Goal: Information Seeking & Learning: Find specific fact

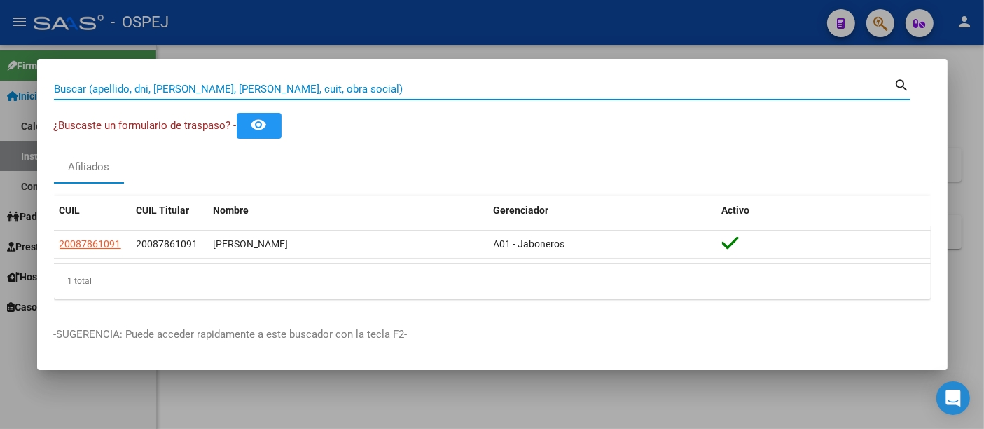
click at [287, 87] on input "Buscar (apellido, dni, [PERSON_NAME], [PERSON_NAME], cuit, obra social)" at bounding box center [474, 89] width 841 height 13
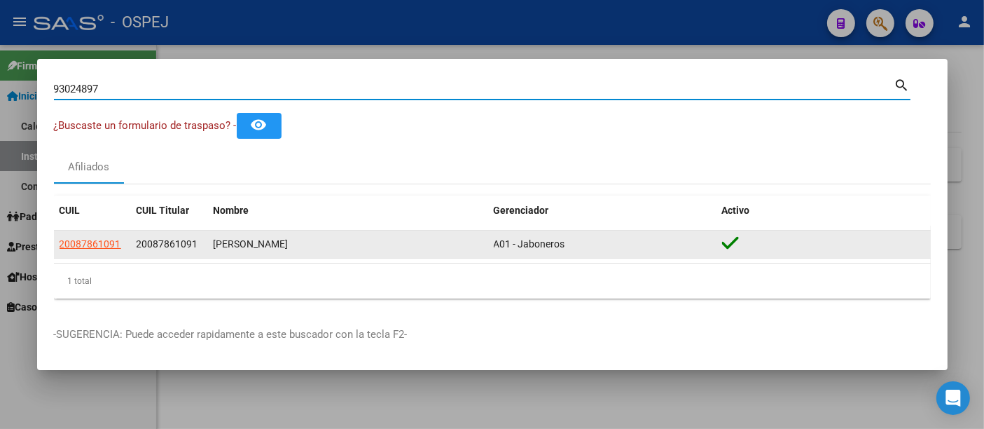
type input "93024897"
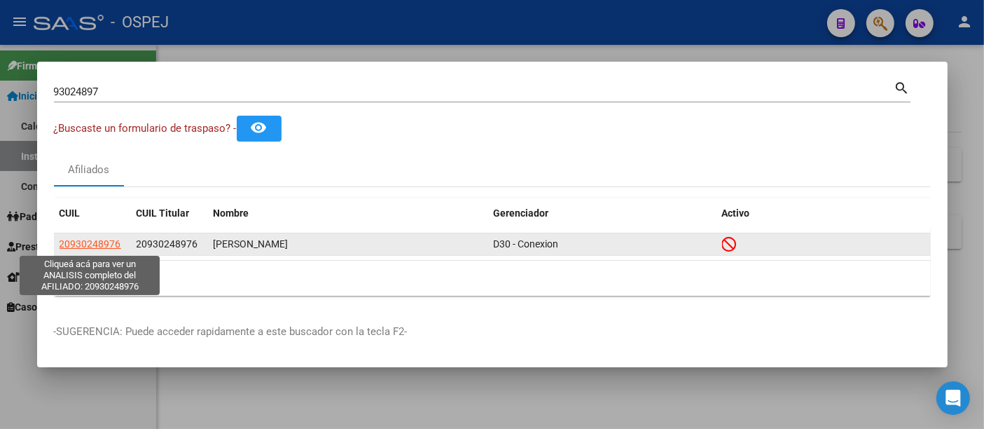
click at [92, 240] on span "20930248976" at bounding box center [91, 243] width 62 height 11
type textarea "20930248976"
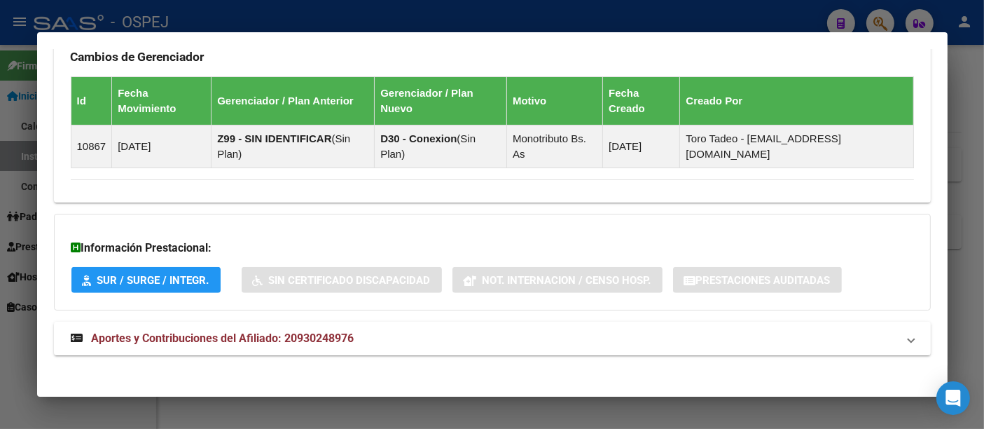
scroll to position [880, 0]
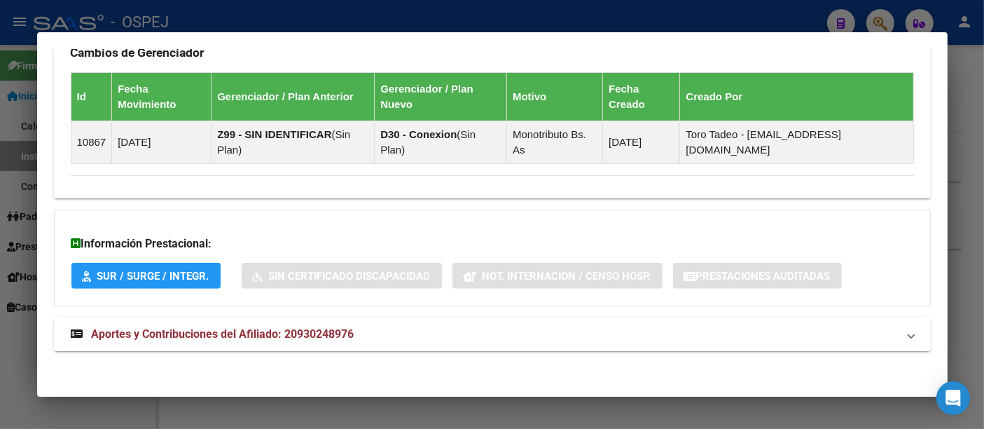
click at [338, 331] on span "Aportes y Contribuciones del Afiliado: 20930248976" at bounding box center [223, 333] width 263 height 13
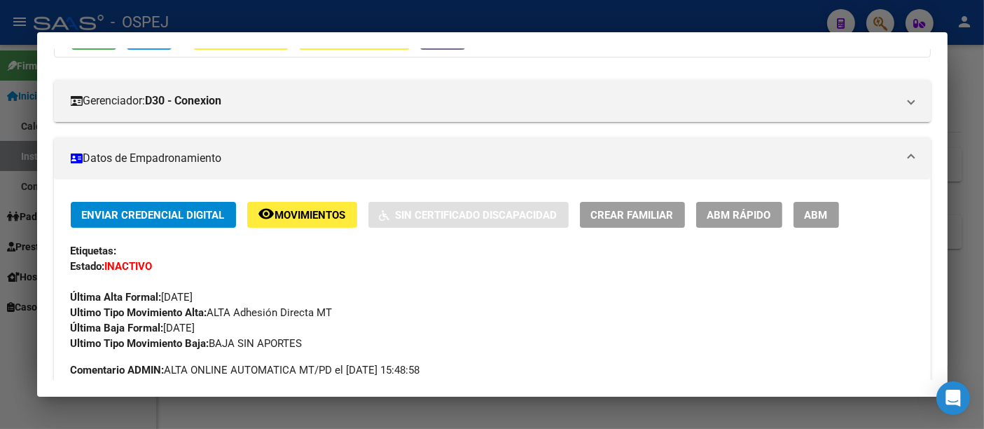
scroll to position [0, 0]
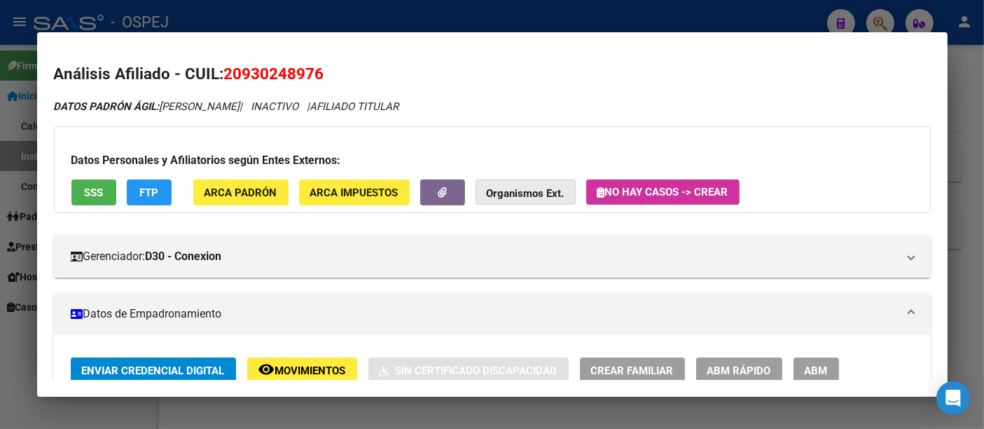
click at [506, 191] on strong "Organismos Ext." at bounding box center [526, 193] width 78 height 13
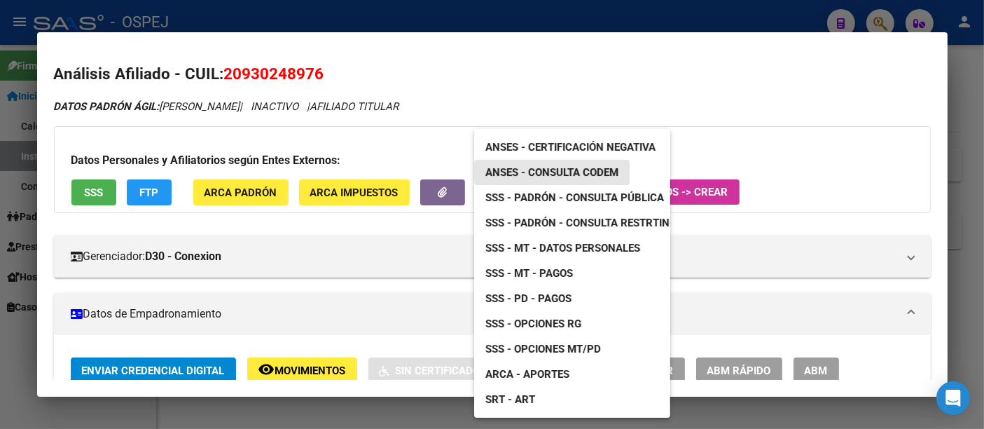
click at [563, 167] on span "ANSES - Consulta CODEM" at bounding box center [552, 172] width 133 height 13
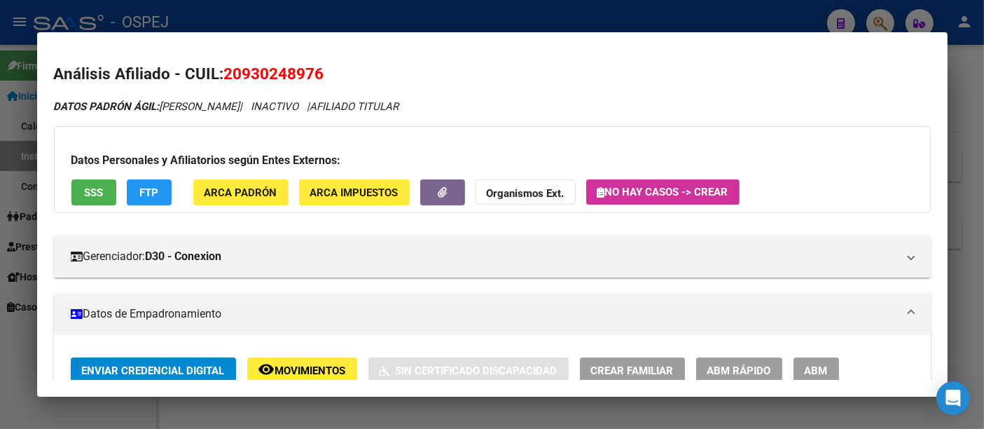
click at [398, 11] on div at bounding box center [492, 214] width 984 height 429
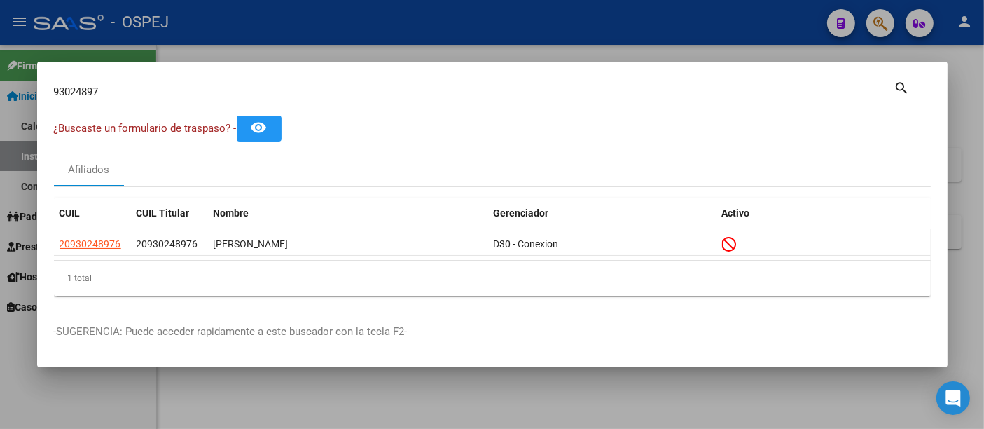
click at [318, 92] on input "93024897" at bounding box center [474, 91] width 841 height 13
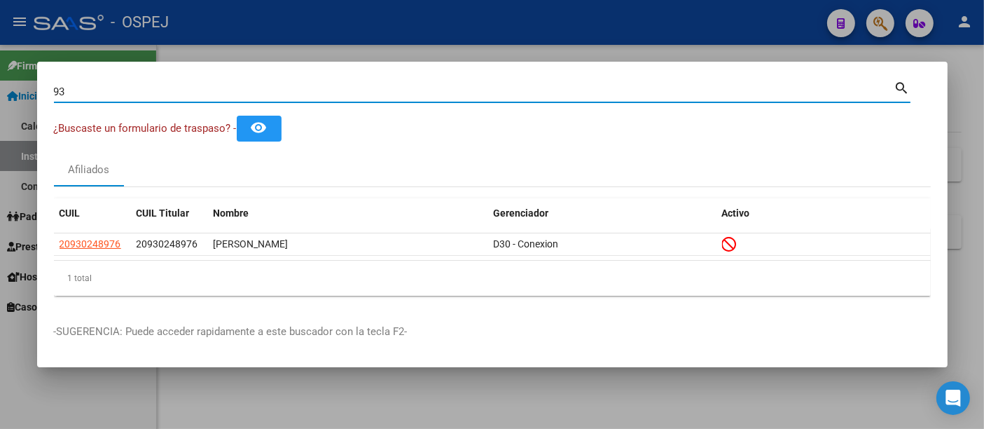
type input "9"
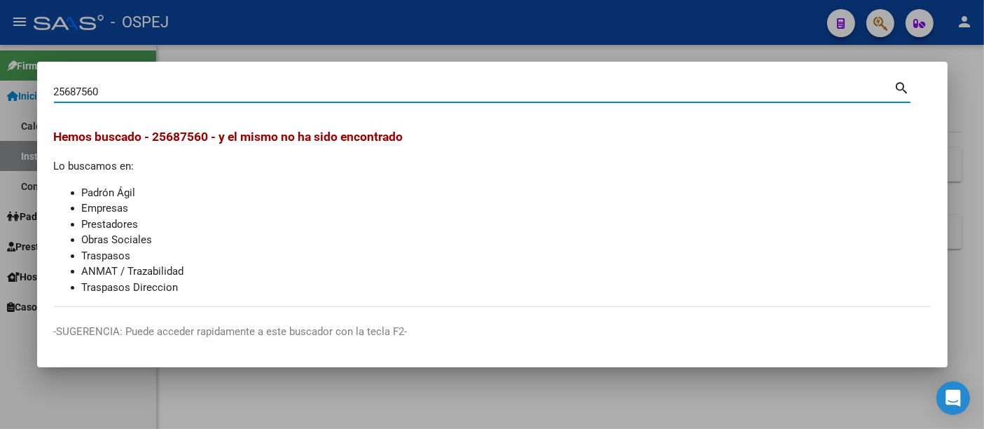
type input "25687560"
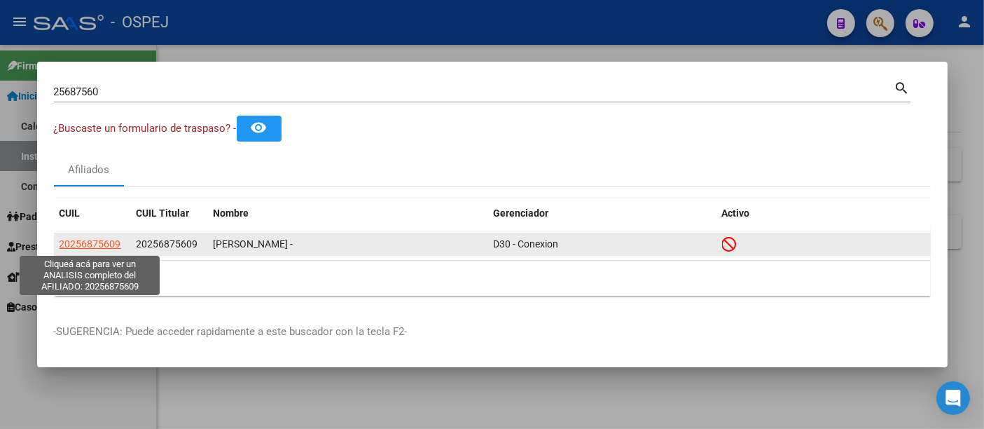
click at [97, 240] on span "20256875609" at bounding box center [91, 243] width 62 height 11
type textarea "20256875609"
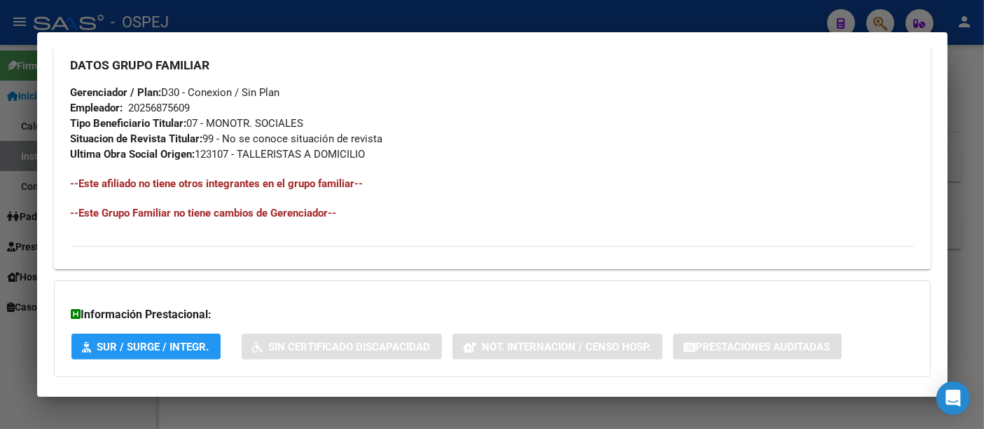
scroll to position [778, 0]
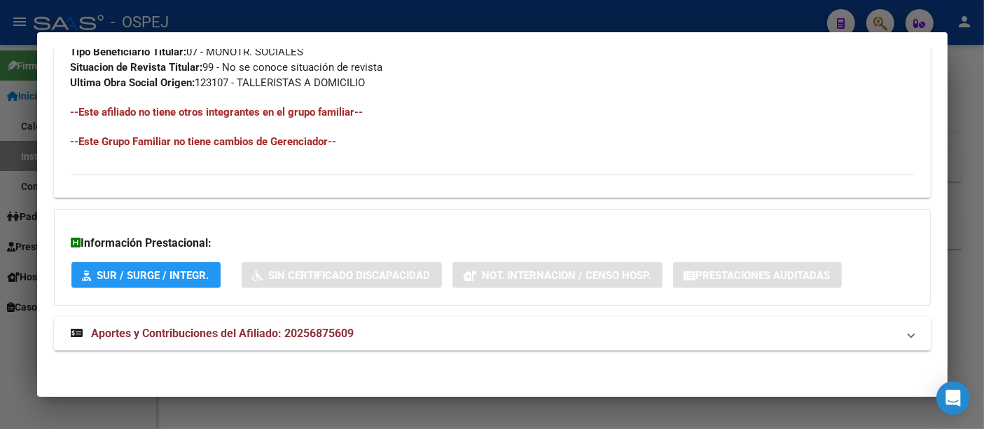
click at [324, 325] on strong "Aportes y Contribuciones del Afiliado: 20256875609" at bounding box center [213, 333] width 284 height 17
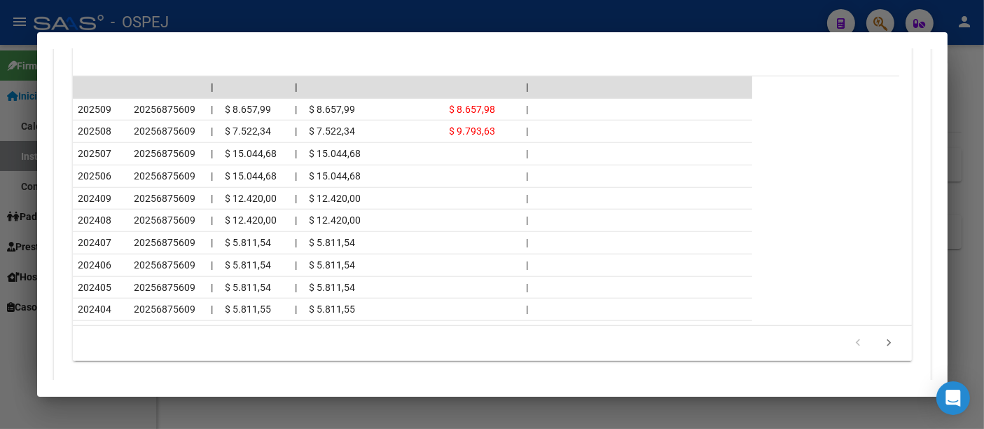
scroll to position [1394, 0]
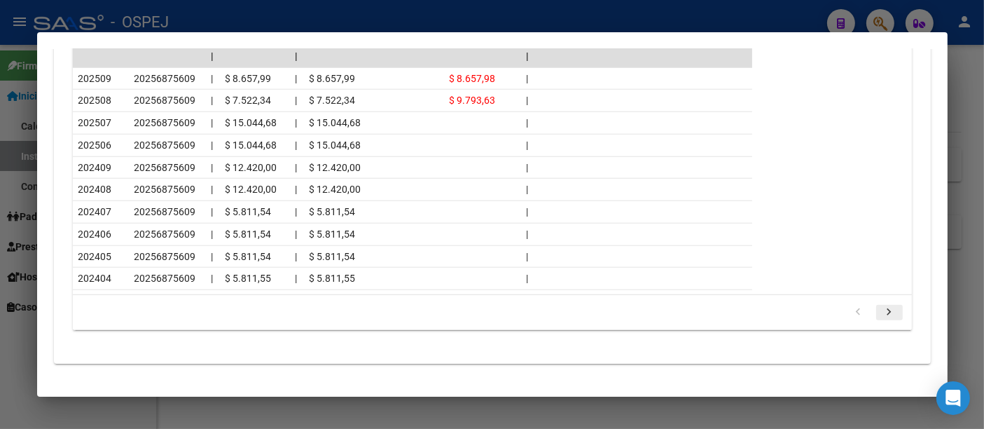
click at [881, 305] on icon "go to next page" at bounding box center [890, 313] width 18 height 17
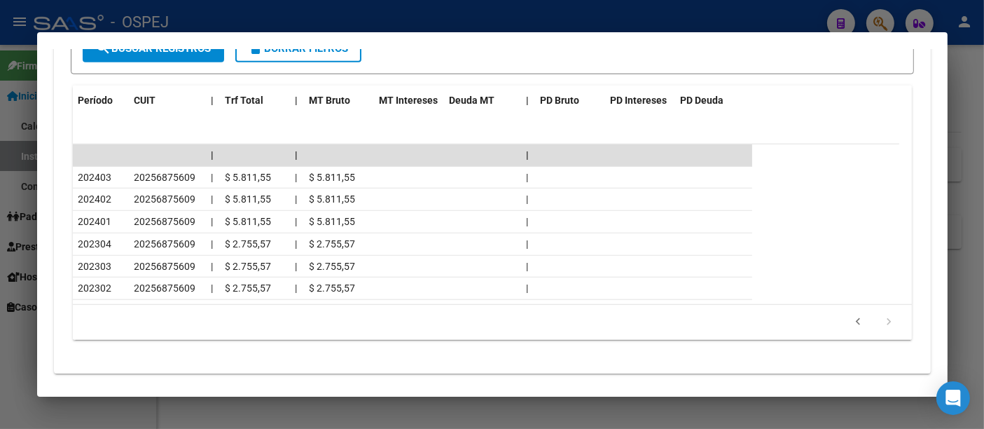
scroll to position [1315, 0]
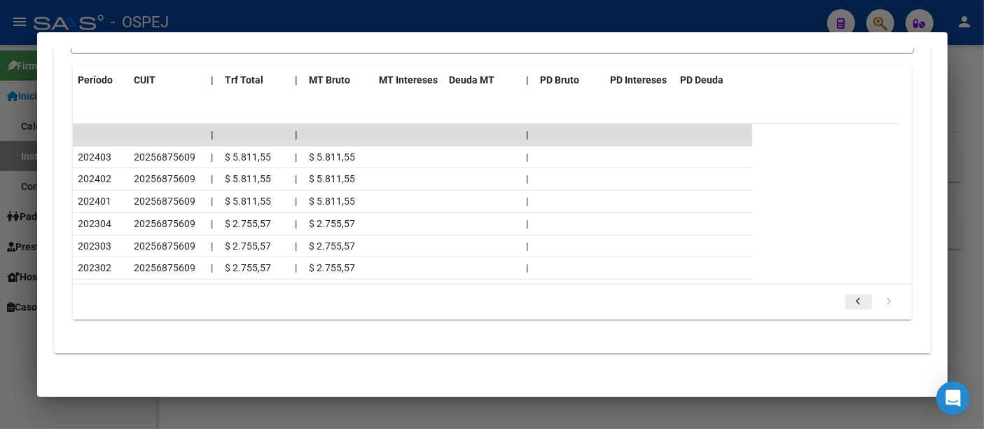
click at [850, 295] on icon "go to previous page" at bounding box center [859, 303] width 18 height 17
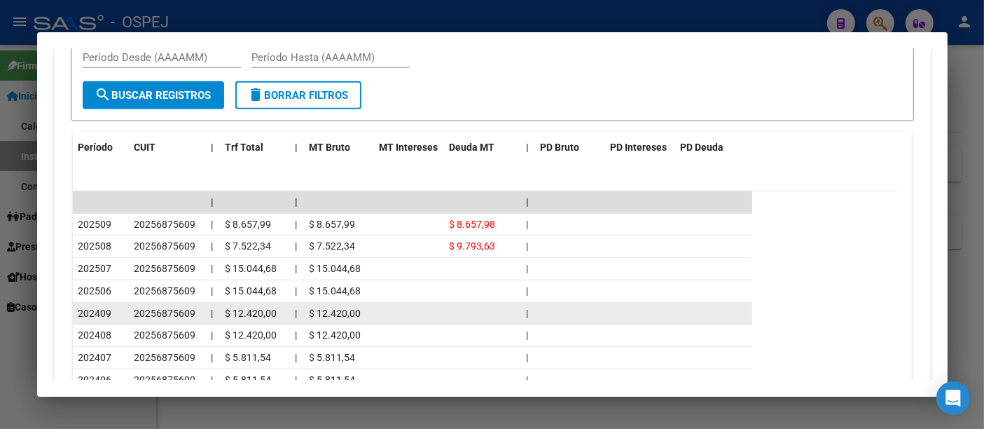
scroll to position [1326, 0]
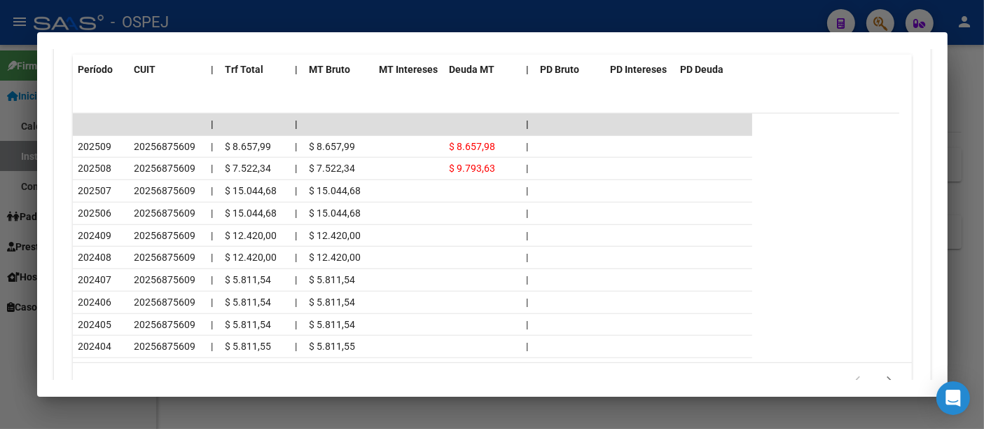
click at [298, 13] on div at bounding box center [492, 214] width 984 height 429
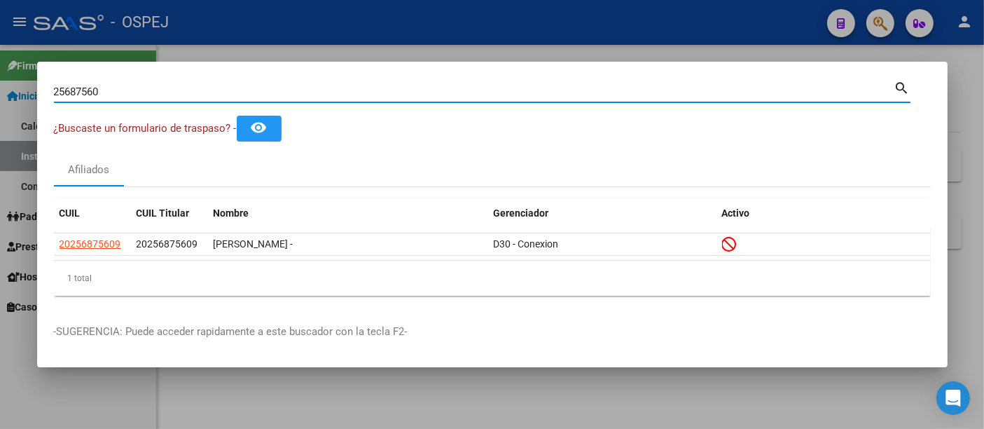
click at [146, 89] on input "25687560" at bounding box center [474, 91] width 841 height 13
type input "2"
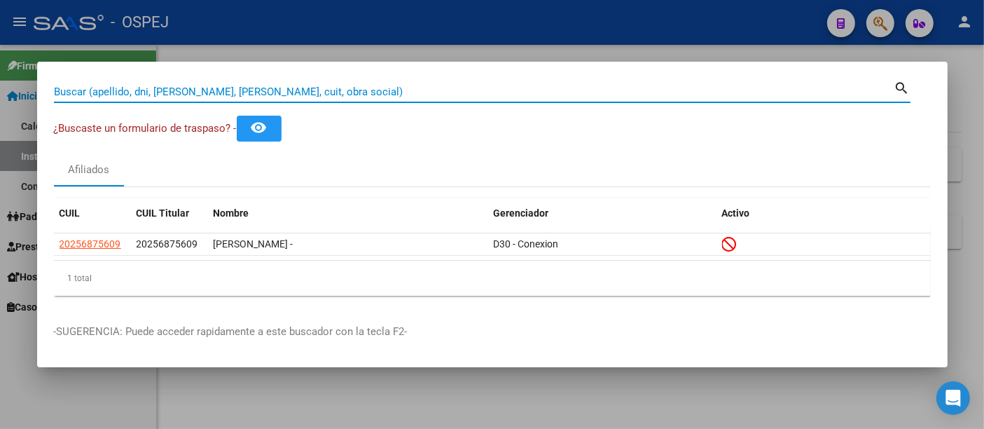
paste input "93024897"
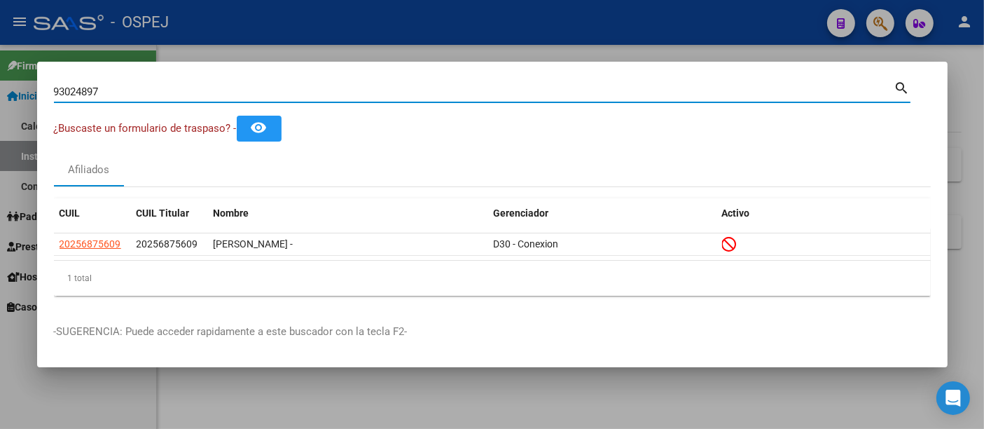
type input "93024897"
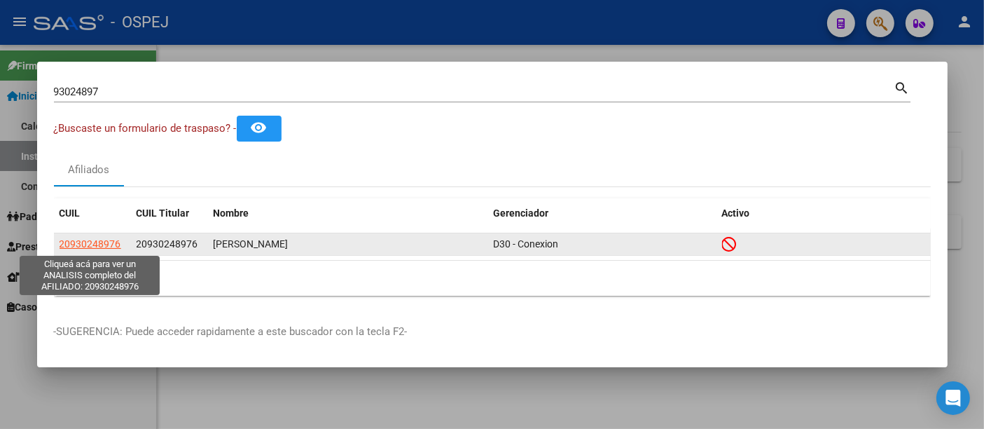
click at [85, 238] on span "20930248976" at bounding box center [91, 243] width 62 height 11
type textarea "20930248976"
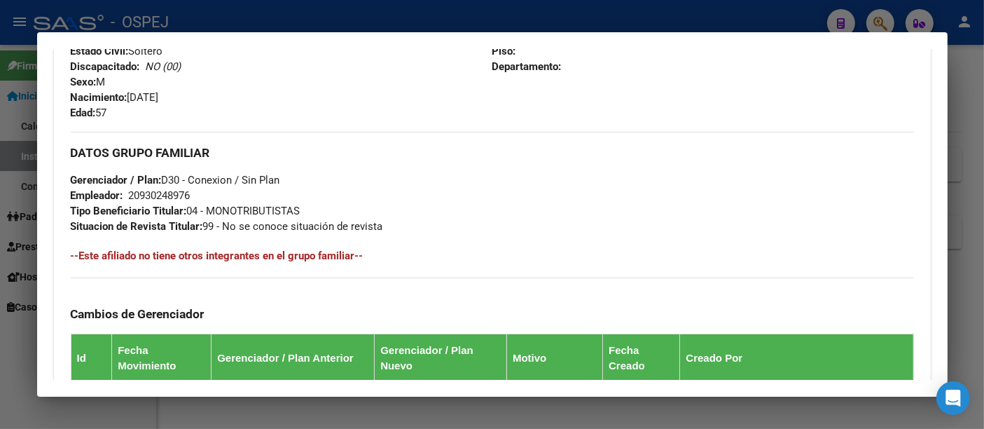
scroll to position [880, 0]
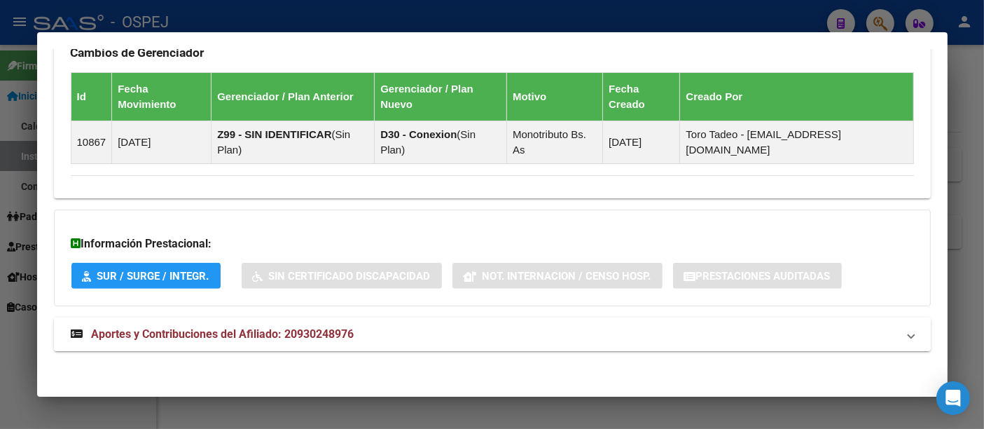
click at [319, 327] on span "Aportes y Contribuciones del Afiliado: 20930248976" at bounding box center [223, 333] width 263 height 13
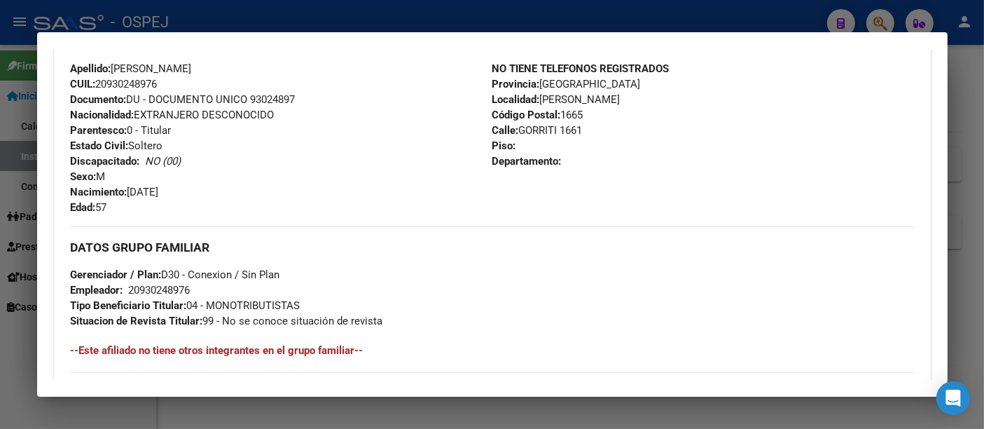
scroll to position [467, 0]
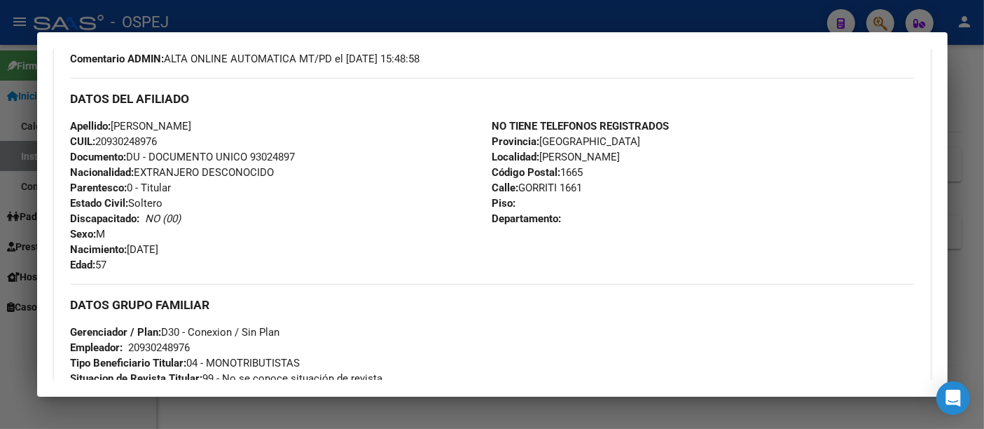
drag, startPoint x: 114, startPoint y: 125, endPoint x: 169, endPoint y: 141, distance: 57.6
click at [169, 141] on div "Apellido: [PERSON_NAME] CUIL: 20930248976 Documento: DU - DOCUMENTO UNICO 93024…" at bounding box center [282, 195] width 422 height 154
copy div "[PERSON_NAME] CUIL: 20930248976"
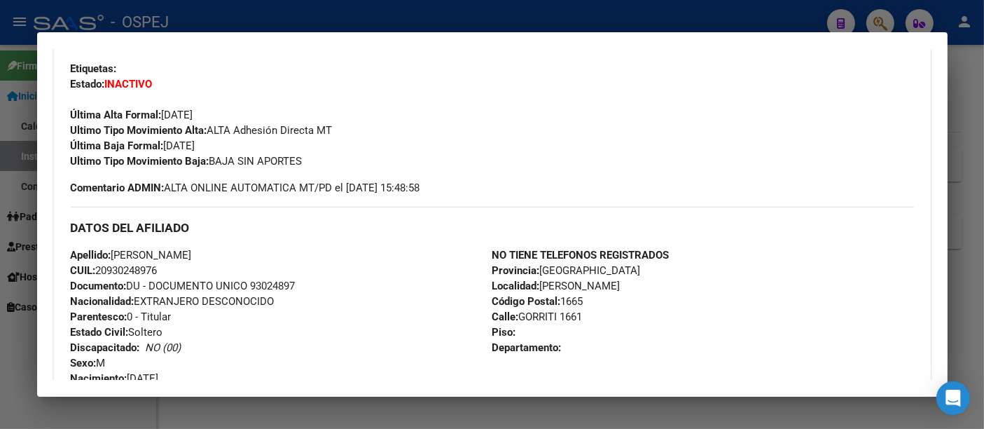
scroll to position [0, 0]
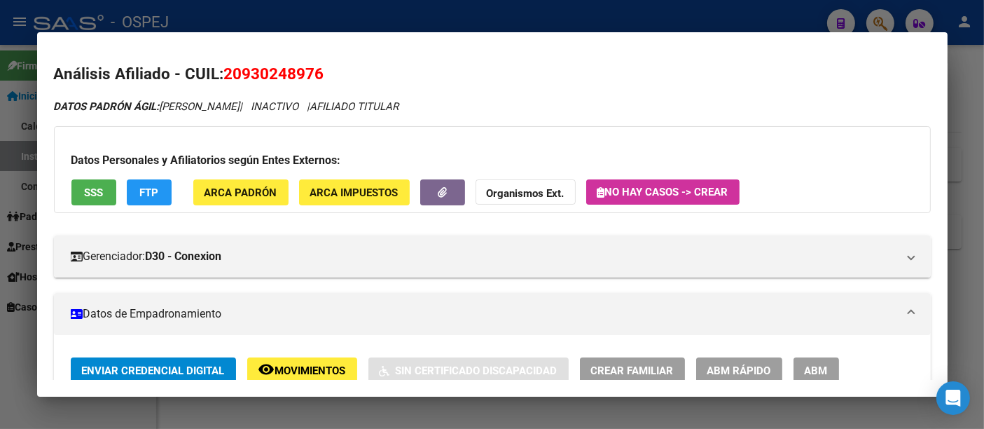
click at [536, 18] on div at bounding box center [492, 214] width 984 height 429
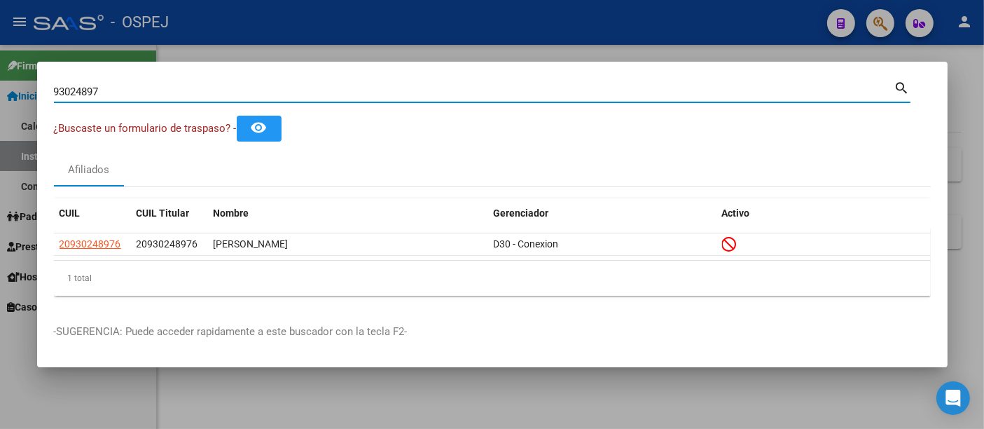
click at [246, 95] on input "93024897" at bounding box center [474, 91] width 841 height 13
type input "9"
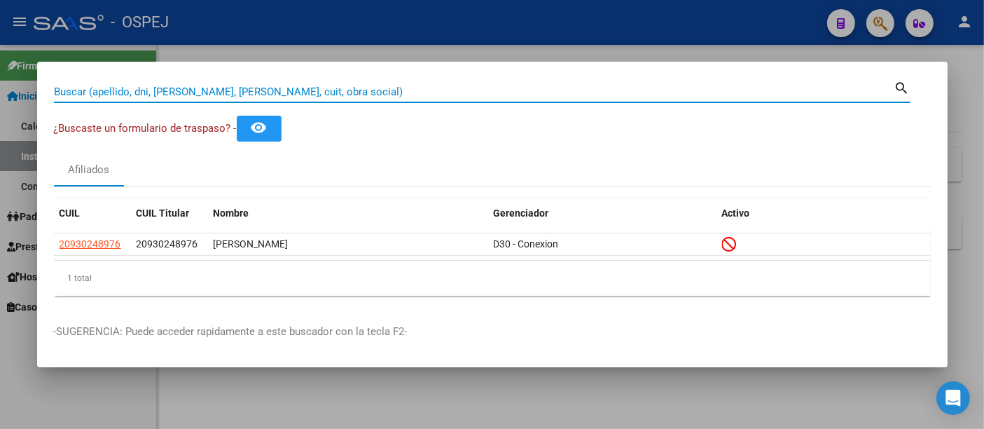
paste input "20-22547103-8"
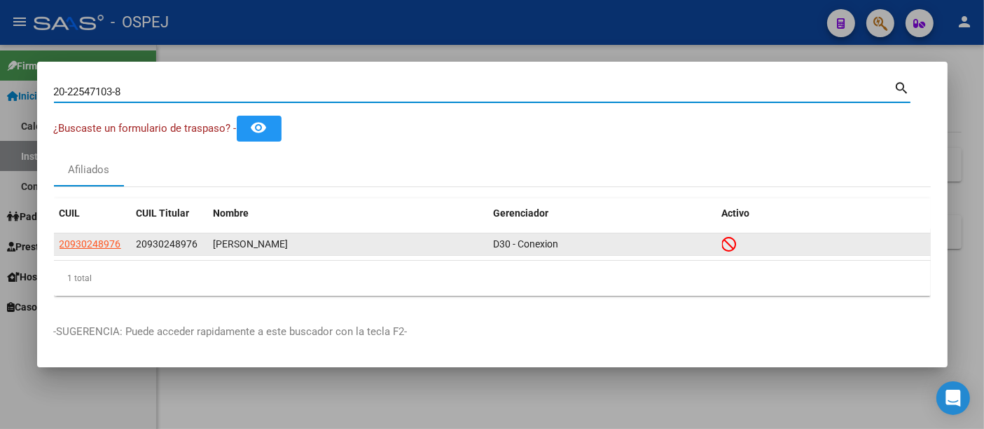
type input "20225471038"
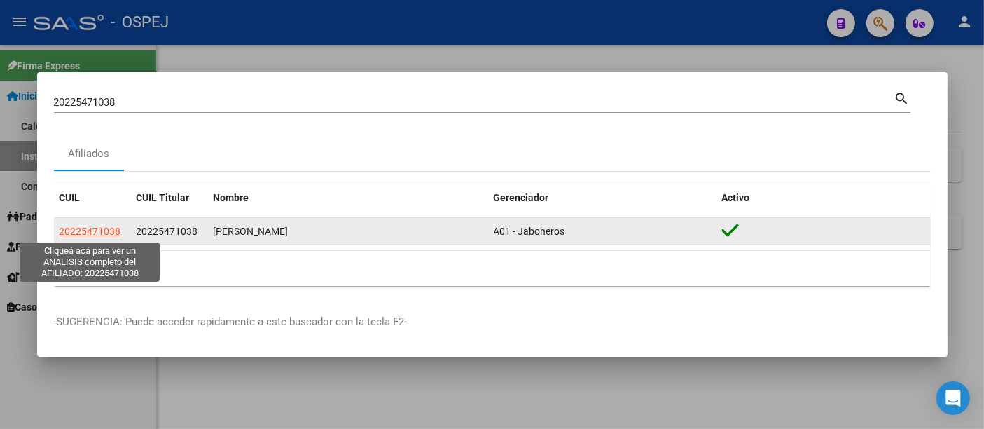
click at [91, 229] on span "20225471038" at bounding box center [91, 231] width 62 height 11
type textarea "20225471038"
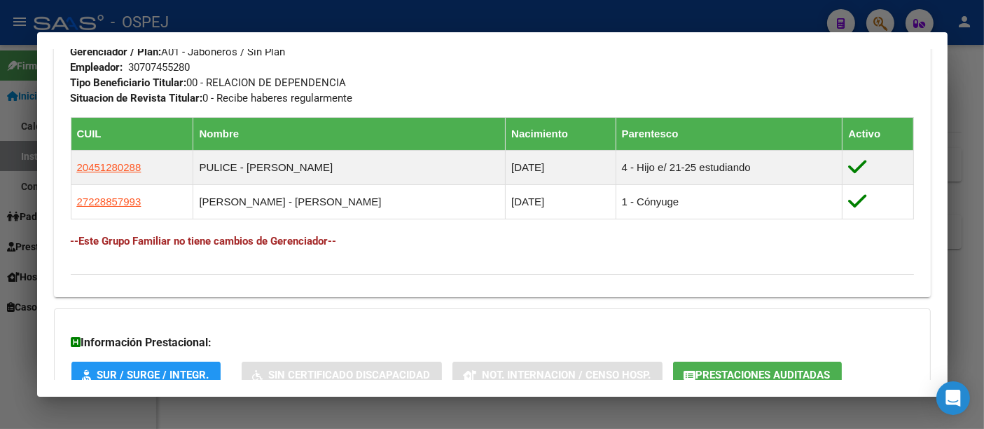
scroll to position [799, 0]
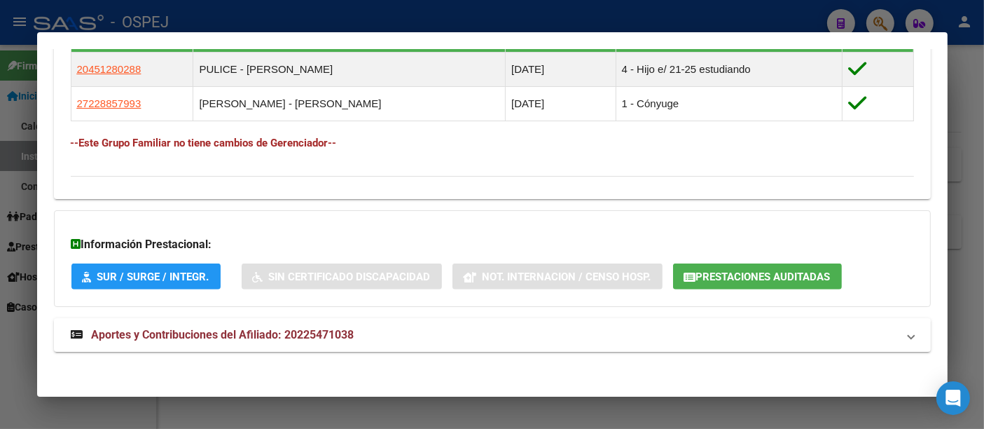
click at [748, 266] on button "Prestaciones Auditadas" at bounding box center [757, 276] width 169 height 26
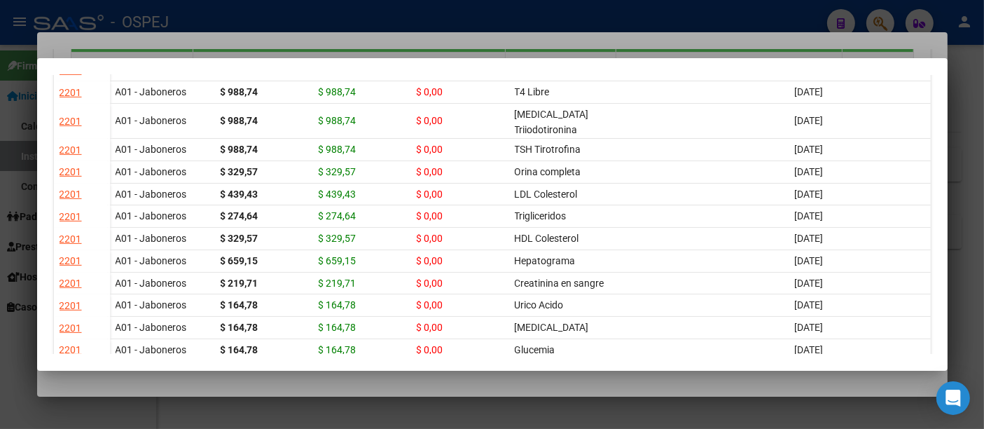
scroll to position [0, 0]
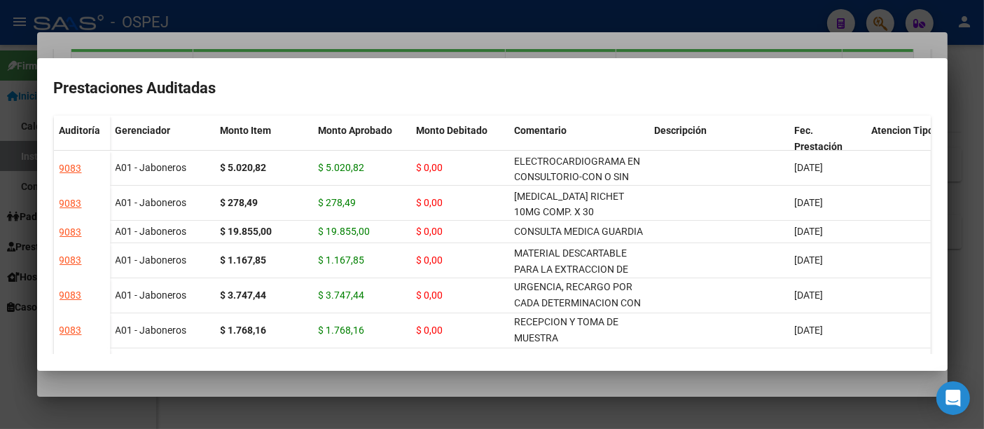
click at [702, 21] on div at bounding box center [492, 214] width 984 height 429
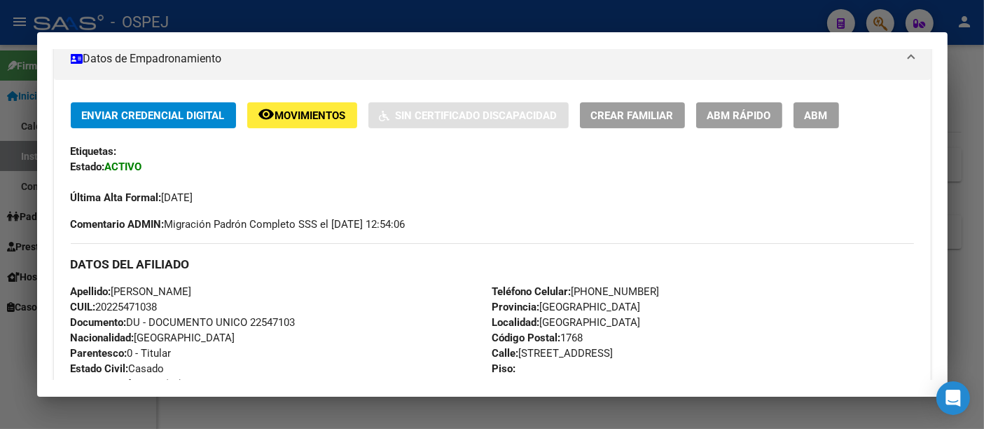
scroll to position [98, 0]
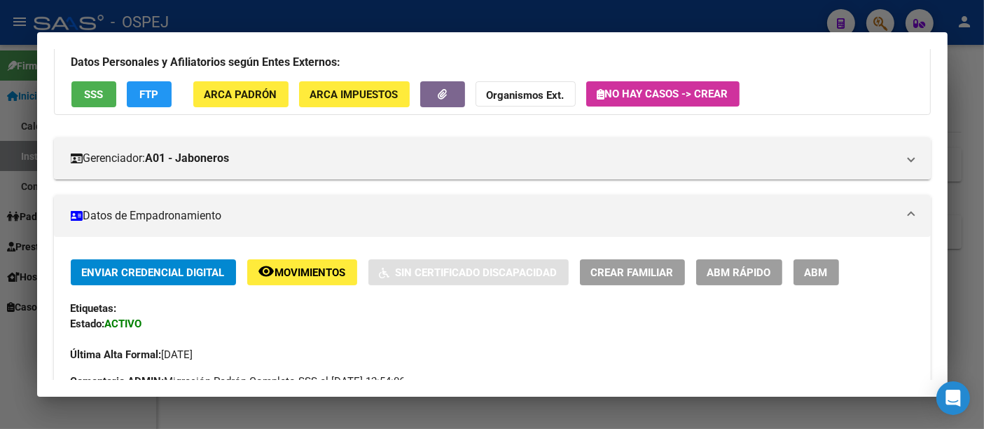
click at [408, 21] on div at bounding box center [492, 214] width 984 height 429
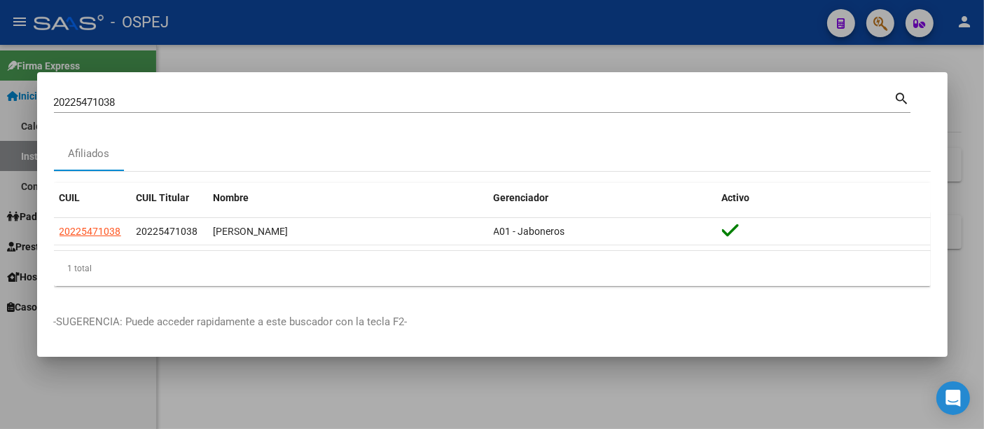
click at [151, 102] on input "20225471038" at bounding box center [474, 102] width 841 height 13
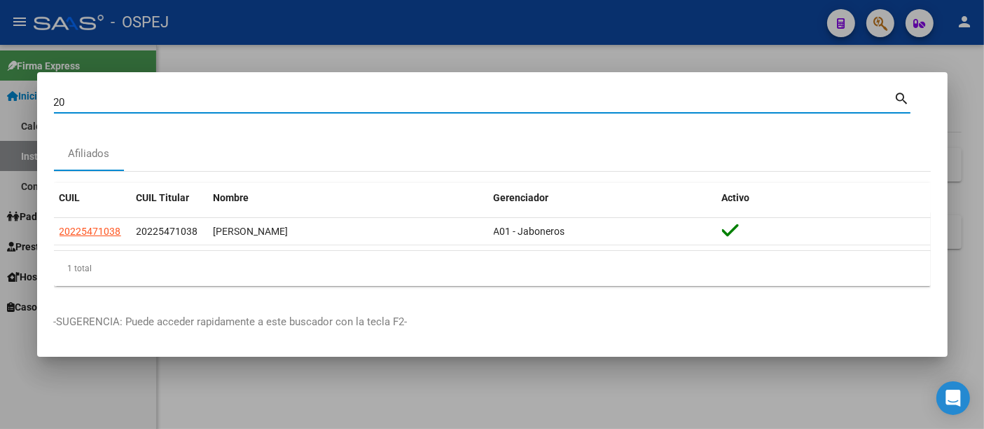
type input "2"
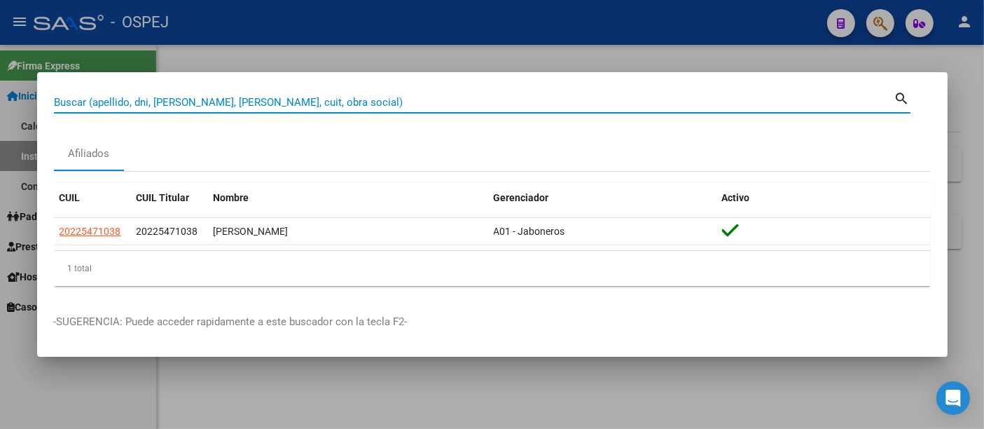
paste input "21067426"
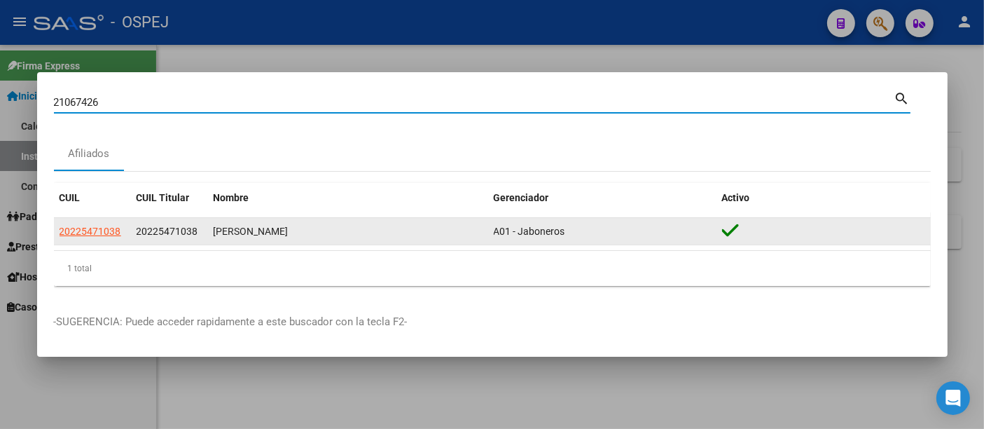
type input "21067426"
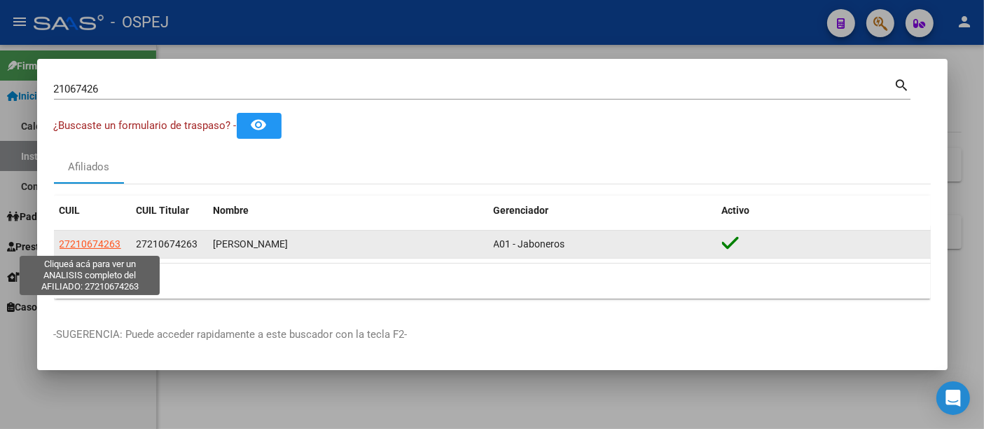
click at [92, 241] on span "27210674263" at bounding box center [91, 243] width 62 height 11
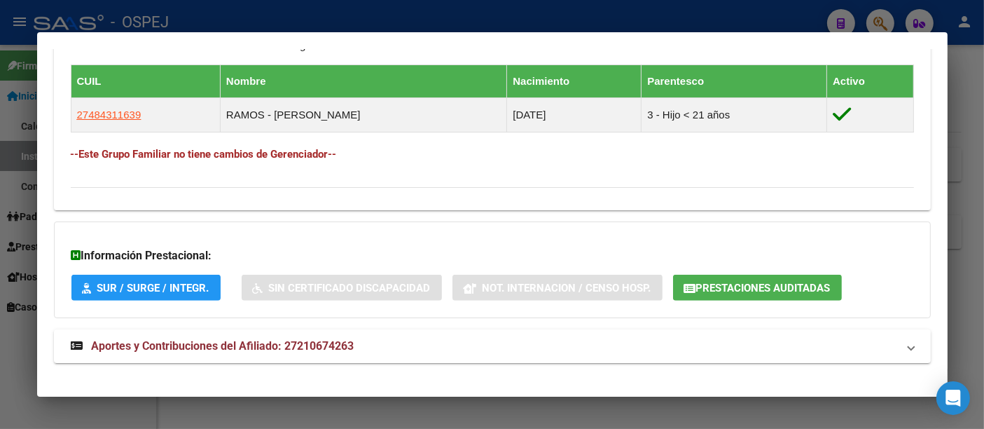
scroll to position [764, 0]
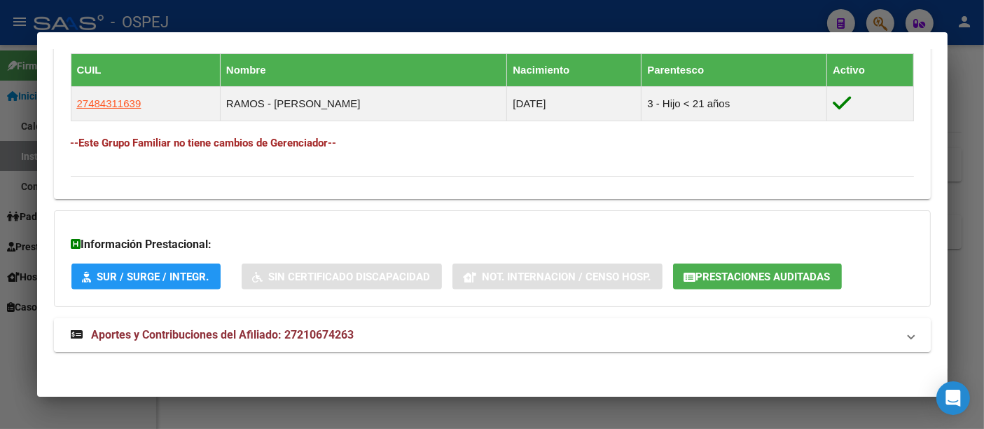
click at [324, 329] on span "Aportes y Contribuciones del Afiliado: 27210674263" at bounding box center [223, 334] width 263 height 13
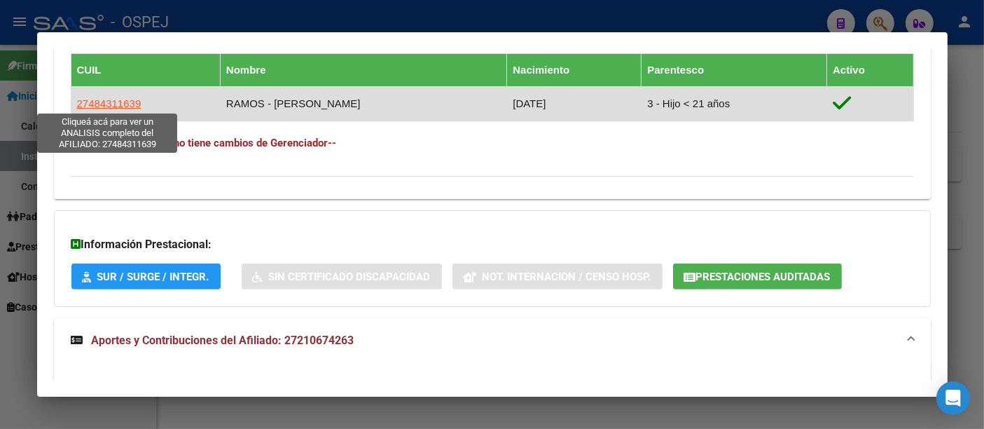
click at [114, 103] on span "27484311639" at bounding box center [109, 103] width 64 height 12
type textarea "27484311639"
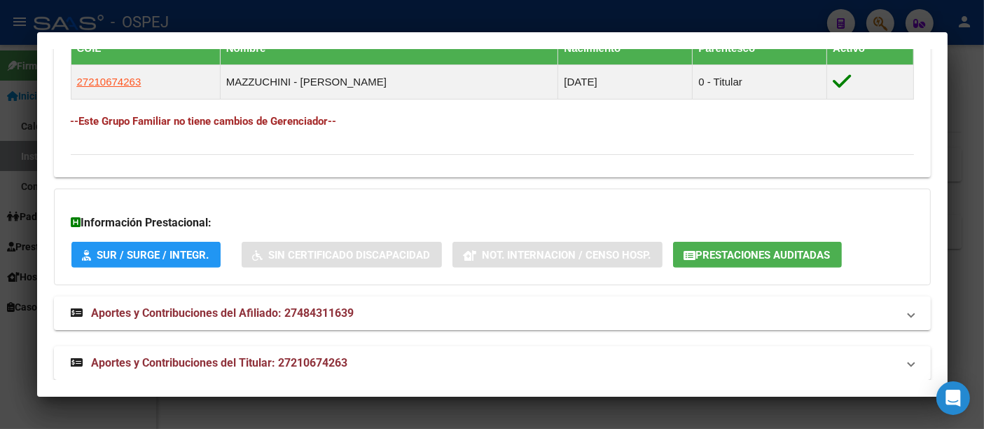
scroll to position [814, 0]
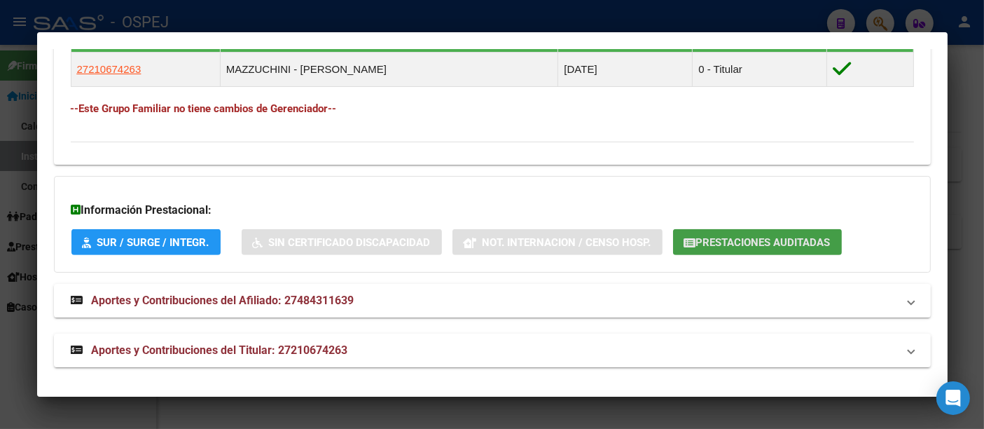
click at [773, 237] on span "Prestaciones Auditadas" at bounding box center [763, 242] width 135 height 13
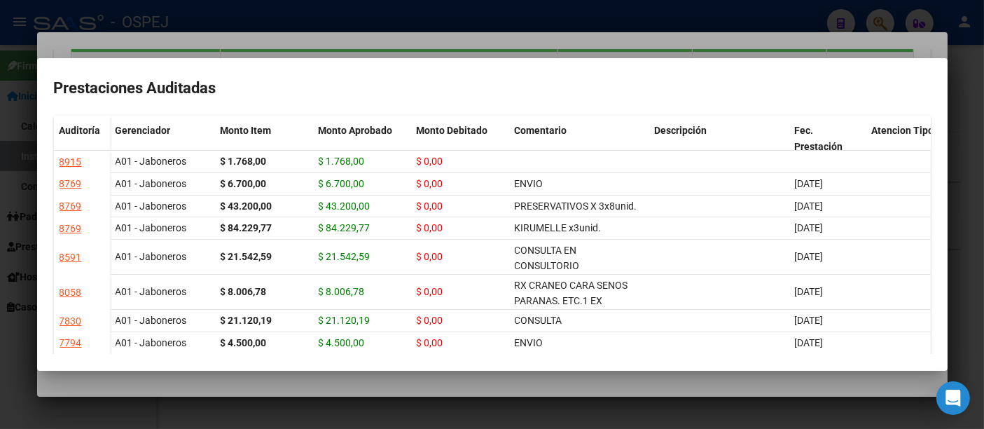
click at [392, 21] on div at bounding box center [492, 214] width 984 height 429
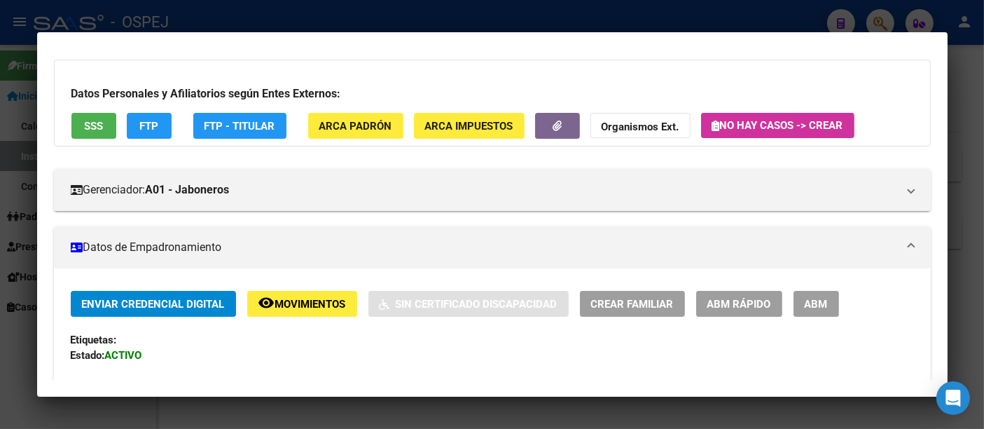
scroll to position [0, 0]
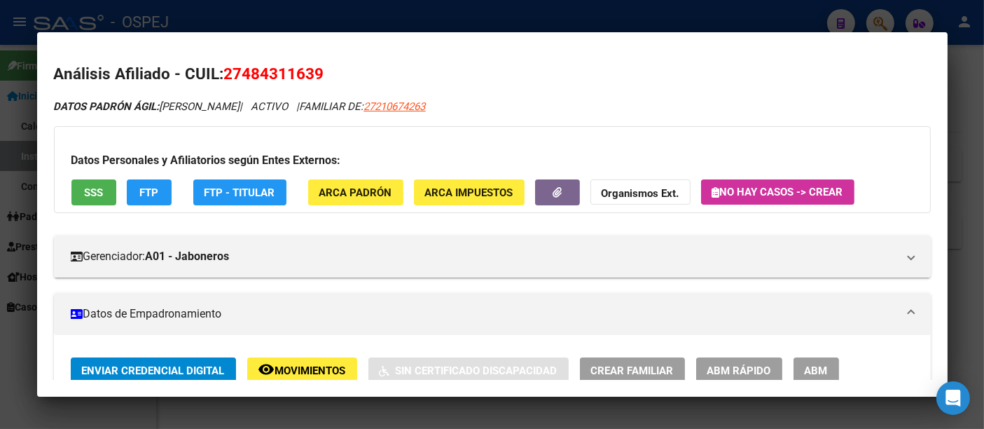
click at [328, 13] on div at bounding box center [492, 214] width 984 height 429
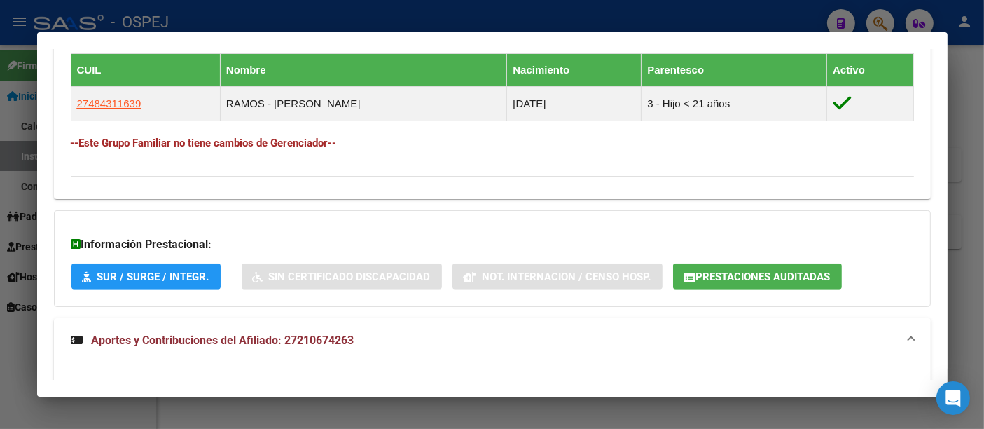
click at [292, 13] on div at bounding box center [492, 214] width 984 height 429
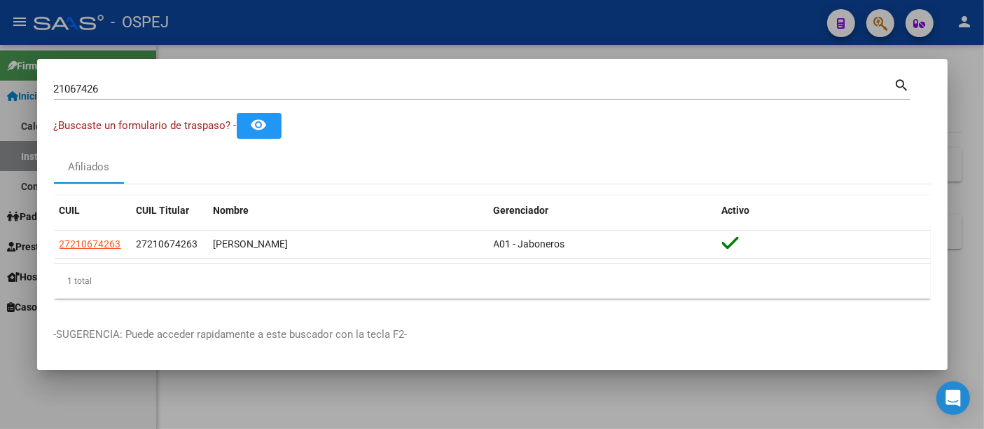
click at [225, 79] on div "21067426 Buscar (apellido, dni, [PERSON_NAME], nro traspaso, cuit, obra social)" at bounding box center [474, 88] width 841 height 21
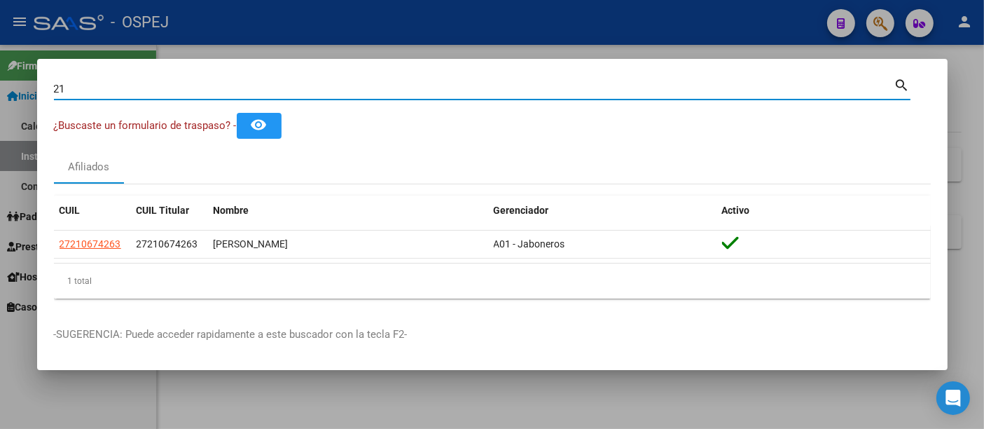
type input "2"
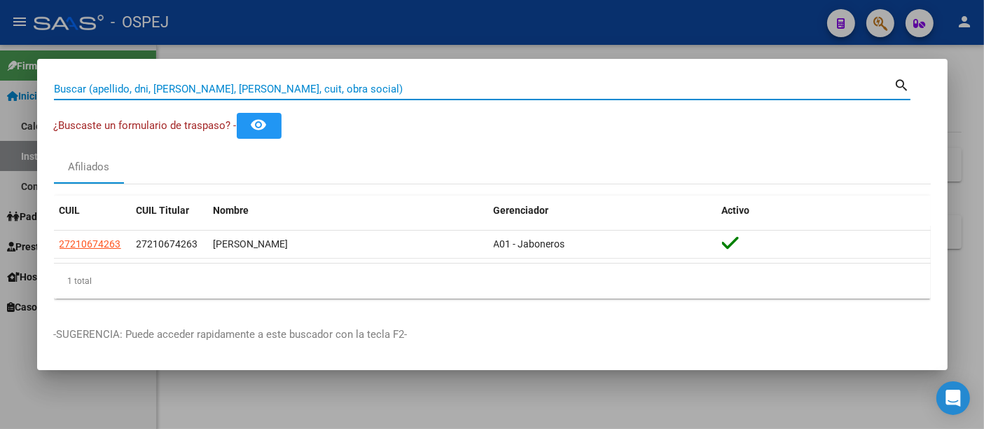
paste input "23 22154796"
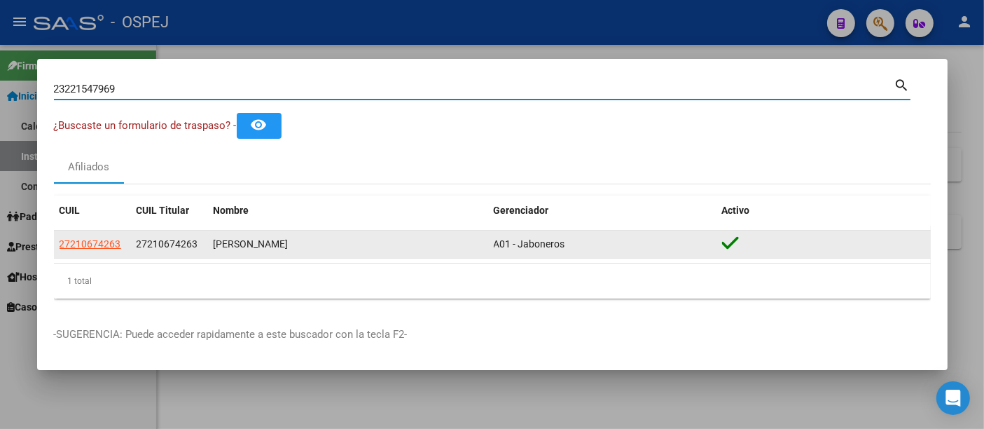
type input "23221547969"
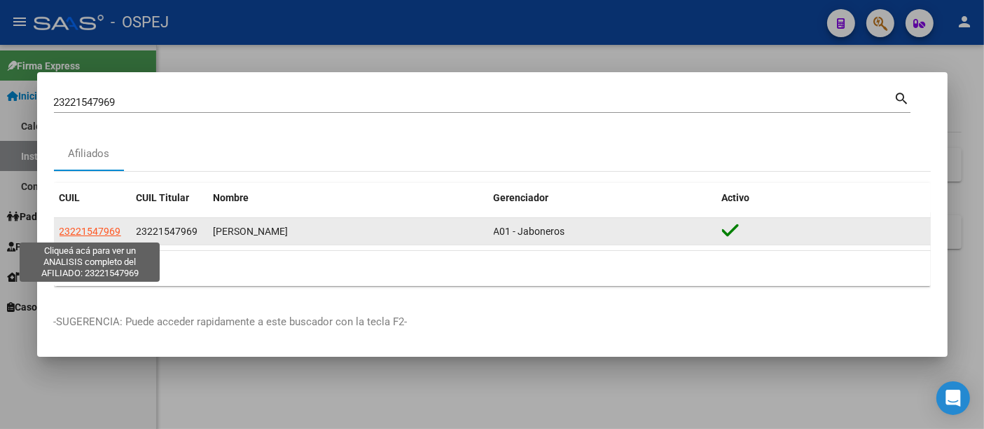
click at [106, 226] on span "23221547969" at bounding box center [91, 231] width 62 height 11
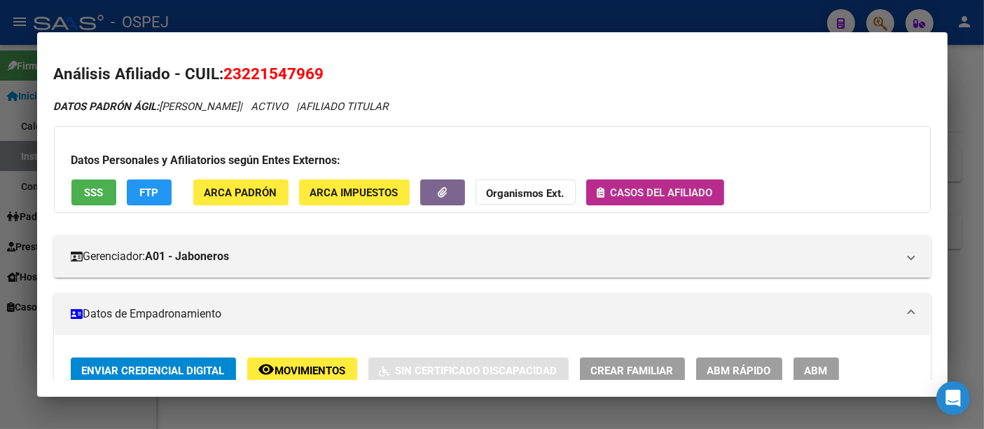
click at [685, 179] on button "Casos del afiliado" at bounding box center [655, 192] width 138 height 26
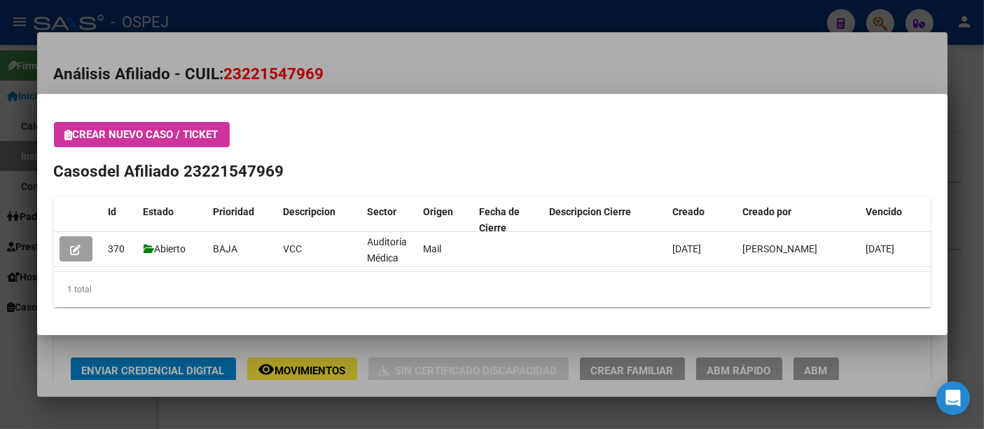
click at [418, 73] on div at bounding box center [492, 214] width 984 height 429
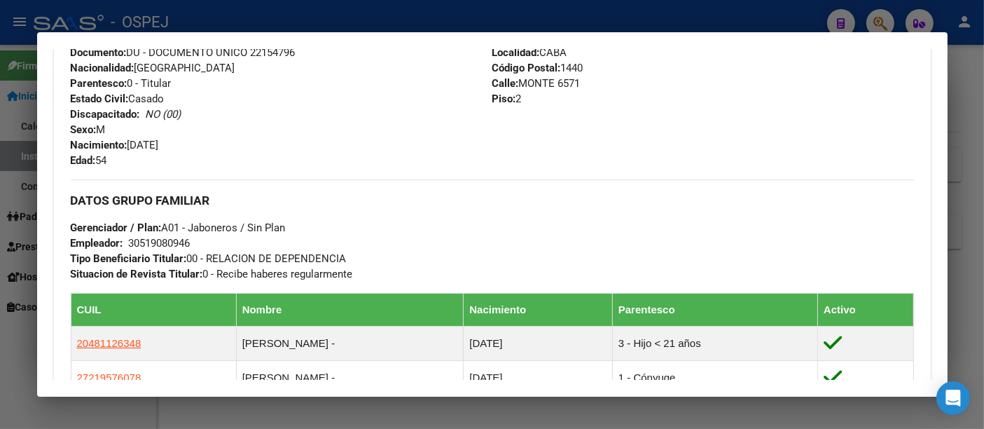
scroll to position [799, 0]
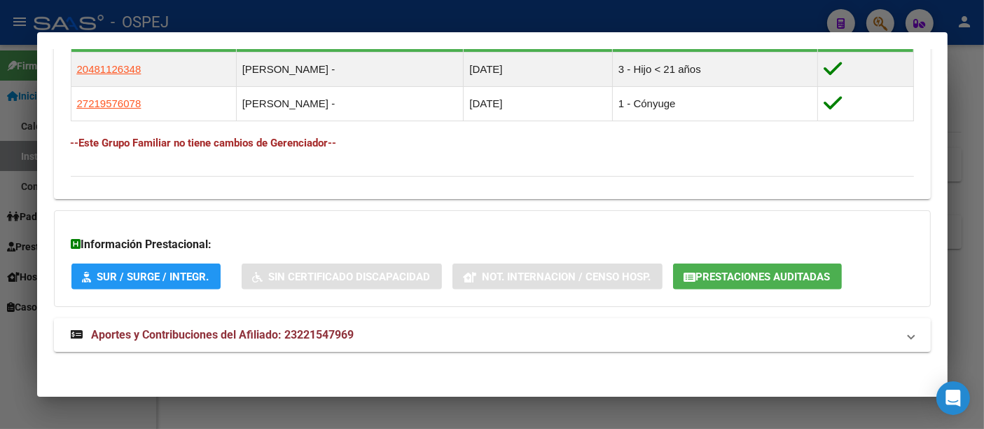
click at [755, 274] on span "Prestaciones Auditadas" at bounding box center [763, 276] width 135 height 13
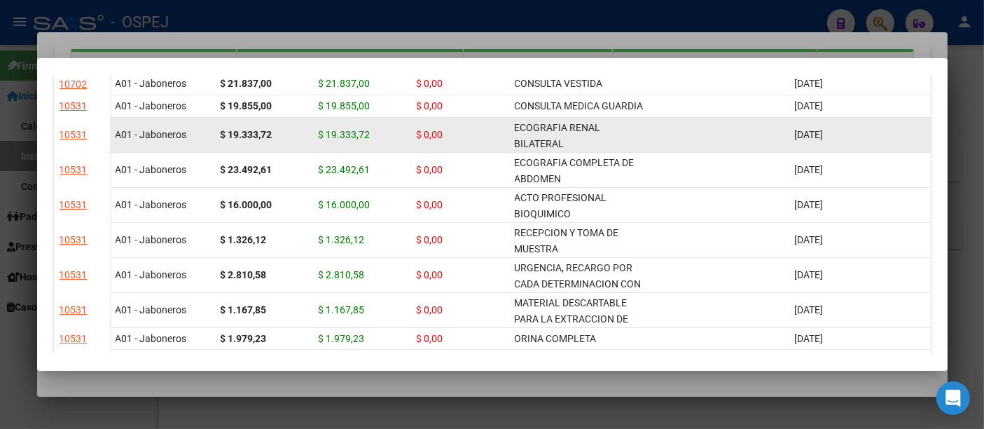
scroll to position [0, 0]
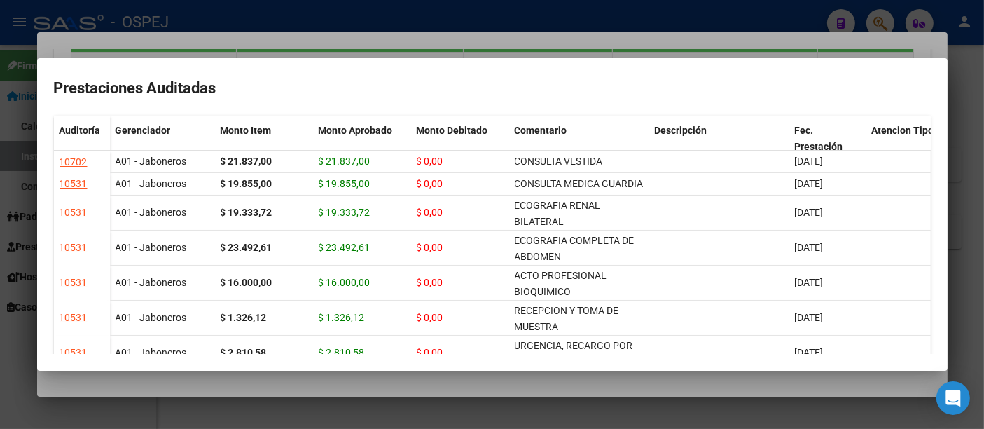
click at [676, 21] on div at bounding box center [492, 214] width 984 height 429
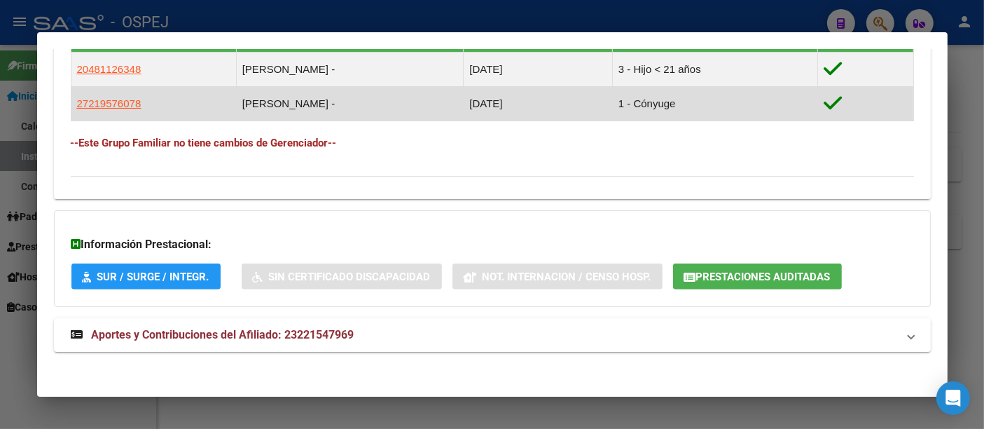
click at [142, 102] on td "27219576078" at bounding box center [153, 104] width 165 height 34
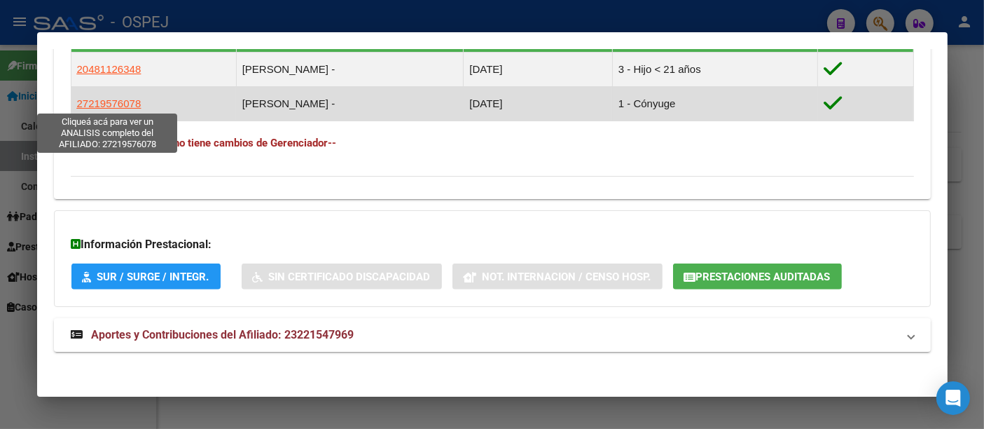
click at [112, 99] on span "27219576078" at bounding box center [109, 103] width 64 height 12
type textarea "27219576078"
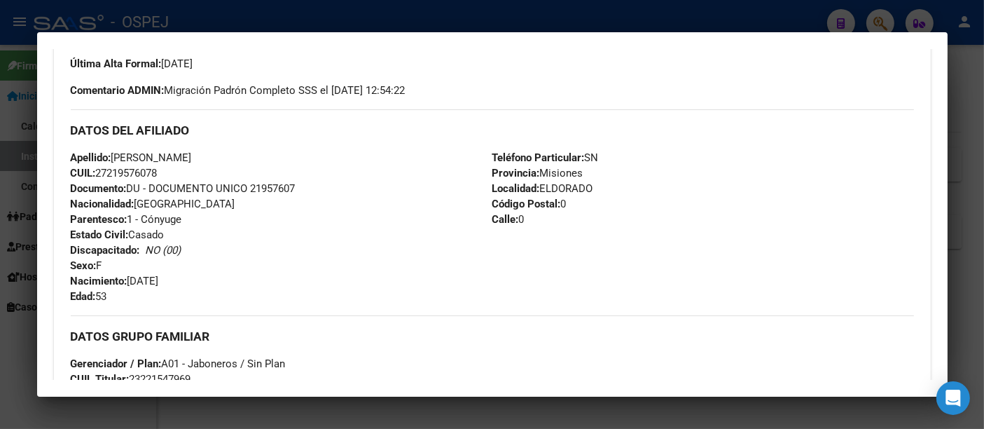
scroll to position [848, 0]
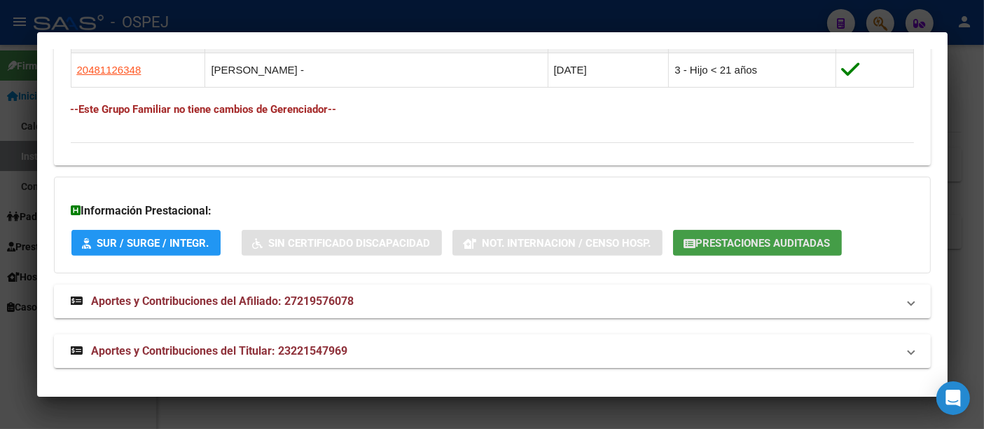
click at [729, 241] on span "Prestaciones Auditadas" at bounding box center [763, 243] width 135 height 13
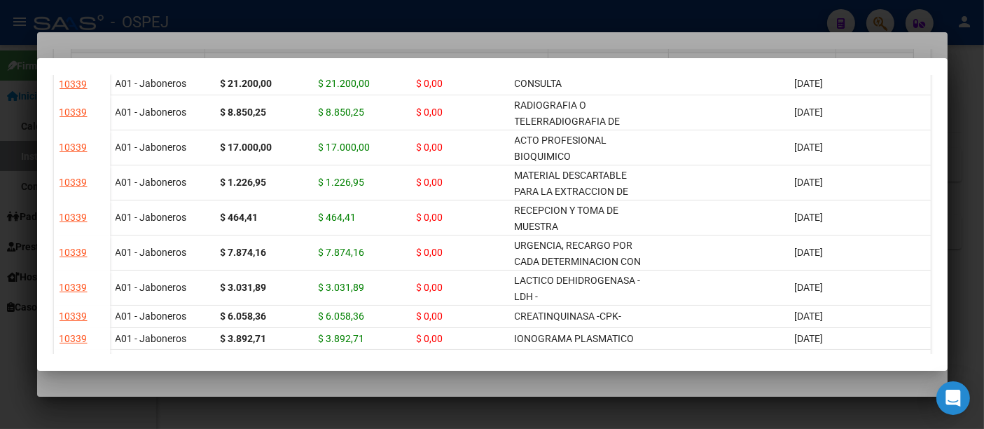
scroll to position [0, 0]
